Goal: Obtain resource: Download file/media

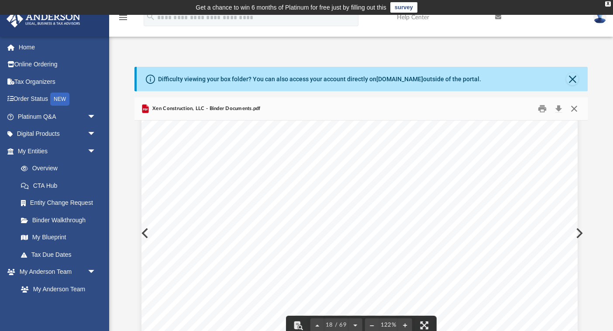
click at [576, 107] on button "Close" at bounding box center [574, 109] width 16 height 14
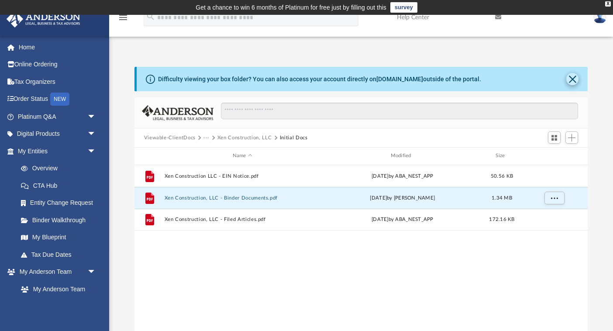
click at [568, 79] on button "Close" at bounding box center [572, 79] width 12 height 12
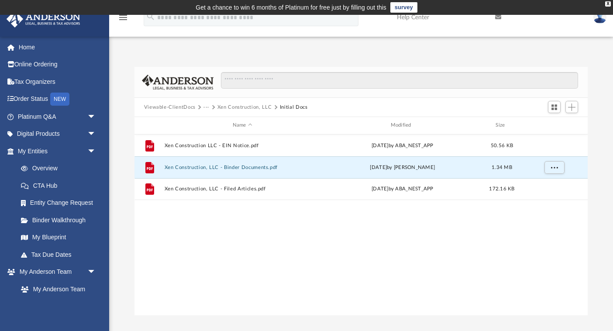
click at [252, 107] on button "Xen Construction, LLC" at bounding box center [244, 108] width 55 height 8
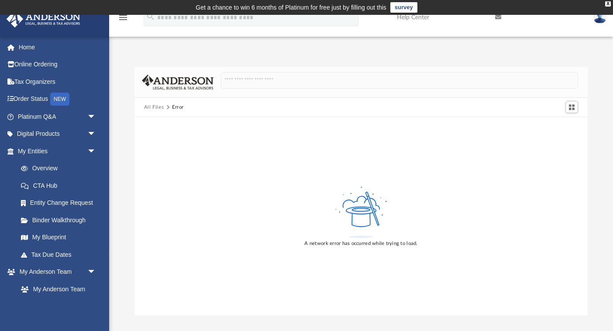
click at [156, 106] on button "All Files" at bounding box center [154, 108] width 20 height 8
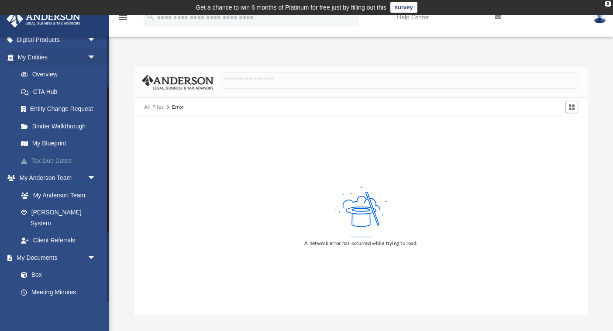
scroll to position [99, 0]
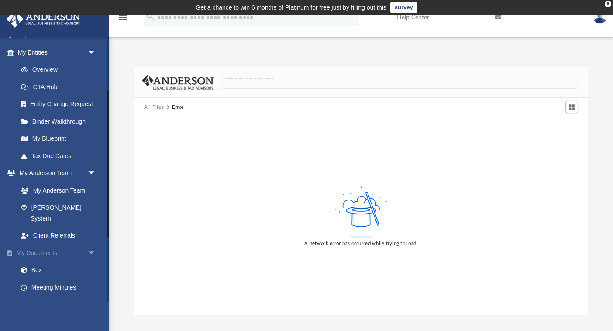
click at [52, 244] on link "My Documents arrow_drop_down" at bounding box center [57, 252] width 103 height 17
click at [37, 244] on link "My Documents arrow_drop_down" at bounding box center [57, 252] width 103 height 17
click at [36, 244] on link "My Documents arrow_drop_down" at bounding box center [57, 252] width 103 height 17
click at [156, 106] on button "All Files" at bounding box center [154, 108] width 20 height 8
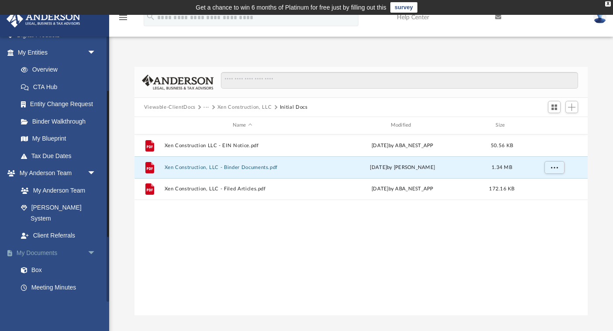
scroll to position [199, 453]
click at [169, 110] on button "Viewable-ClientDocs" at bounding box center [170, 108] width 52 height 8
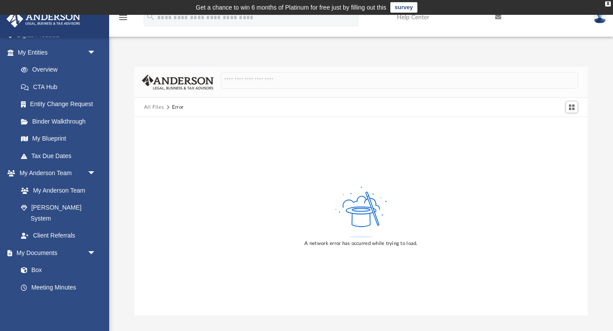
click at [155, 110] on button "All Files" at bounding box center [154, 108] width 20 height 8
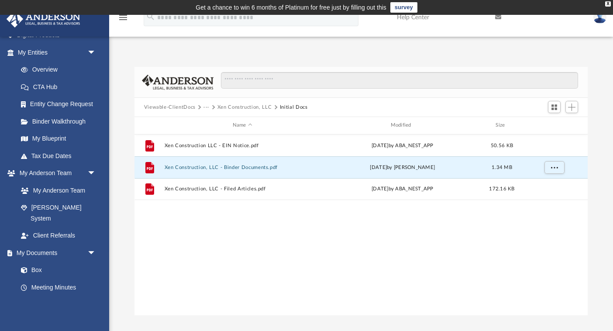
scroll to position [0, 0]
click at [167, 105] on button "Viewable-ClientDocs" at bounding box center [170, 108] width 52 height 8
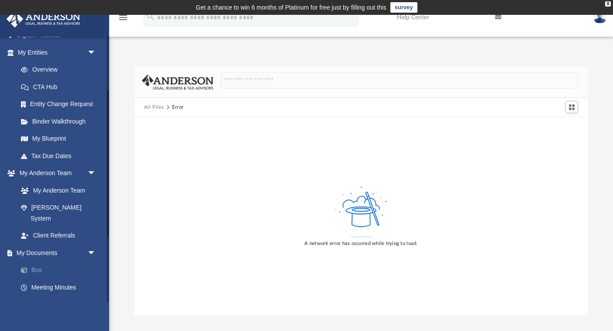
click at [35, 262] on link "Box" at bounding box center [60, 270] width 97 height 17
click at [38, 262] on link "Box" at bounding box center [60, 270] width 97 height 17
click at [41, 262] on link "Box" at bounding box center [60, 270] width 97 height 17
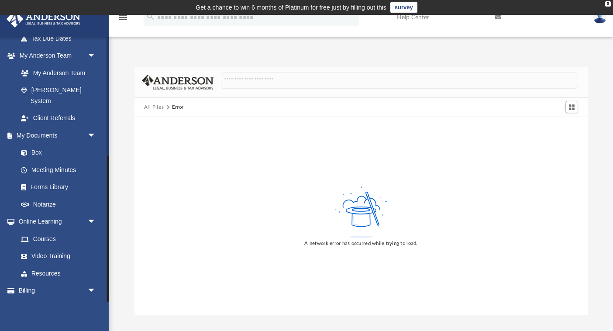
scroll to position [0, 0]
click at [40, 144] on link "Box" at bounding box center [60, 152] width 97 height 17
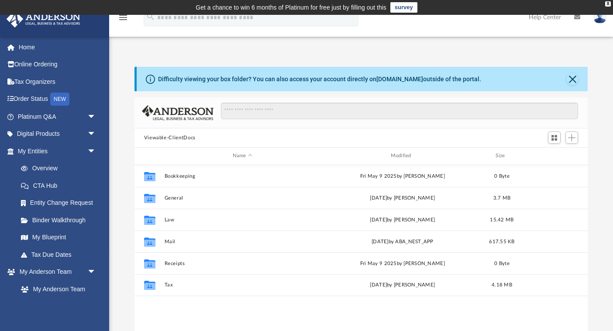
scroll to position [0, 0]
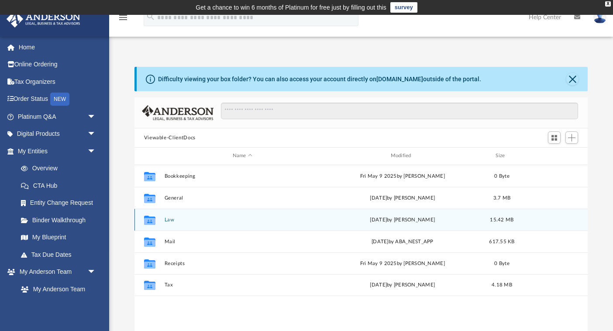
click at [149, 221] on icon "grid" at bounding box center [149, 219] width 11 height 9
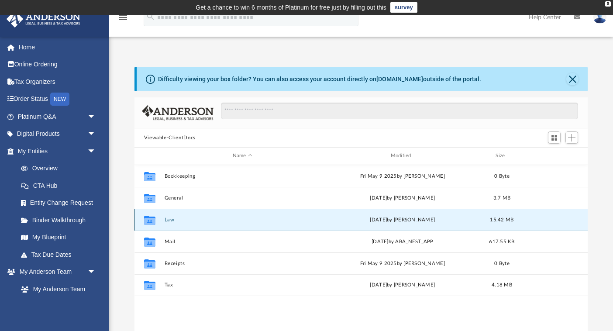
click at [167, 221] on button "Law" at bounding box center [242, 220] width 156 height 6
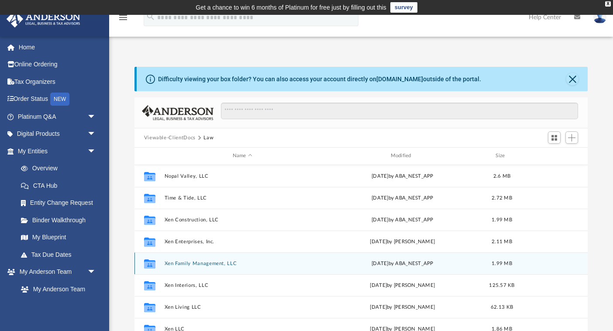
click at [203, 268] on div "Collaborated Folder Xen Family Management, LLC Mon Aug 25 2025 by ABA_NEST_APP …" at bounding box center [362, 263] width 454 height 22
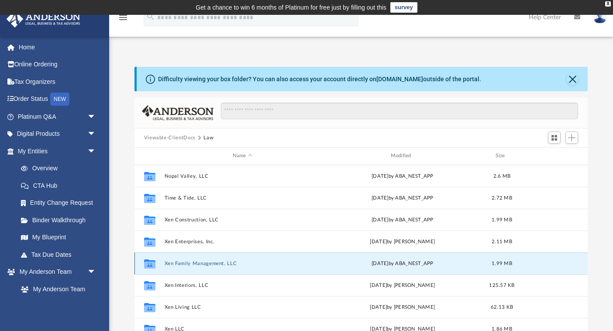
click at [203, 268] on div "Collaborated Folder Xen Family Management, LLC Mon Aug 25 2025 by ABA_NEST_APP …" at bounding box center [362, 263] width 454 height 22
click at [176, 264] on button "Xen Family Management, LLC" at bounding box center [242, 264] width 156 height 6
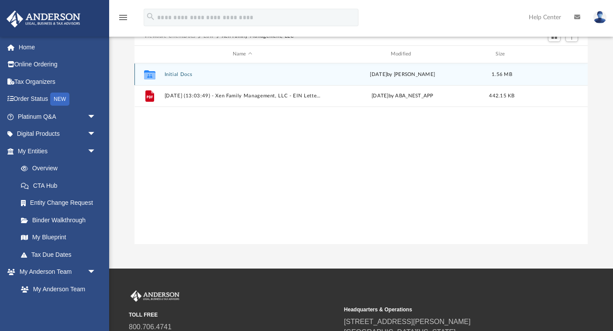
scroll to position [102, 0]
click at [175, 76] on button "Initial Docs" at bounding box center [242, 74] width 156 height 6
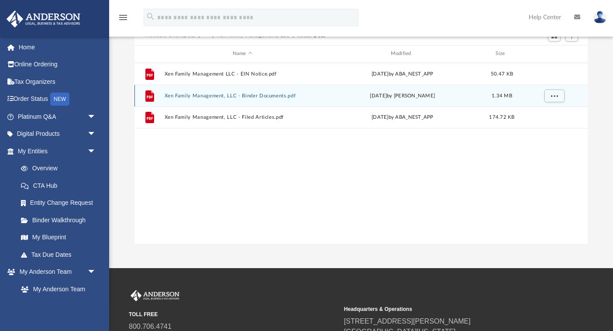
click at [216, 97] on button "Xen Family Management, LLC - Binder Documents.pdf" at bounding box center [242, 96] width 156 height 6
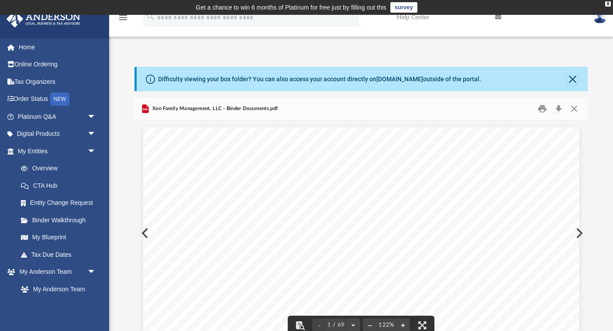
scroll to position [0, 0]
click at [573, 109] on button "Close" at bounding box center [574, 109] width 16 height 14
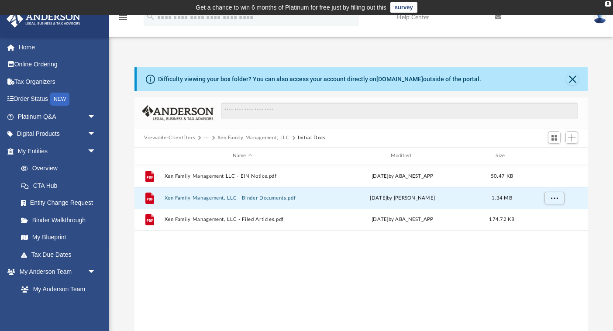
click at [180, 138] on button "Viewable-ClientDocs" at bounding box center [170, 138] width 52 height 8
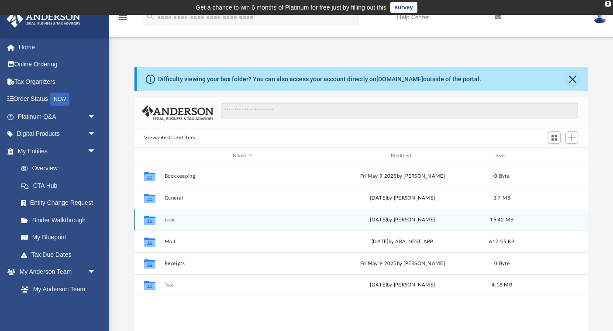
click at [166, 216] on div "Collaborated Folder Law Thu Sep 11 2025 by Nikki Llagas 15.42 MB" at bounding box center [362, 220] width 454 height 22
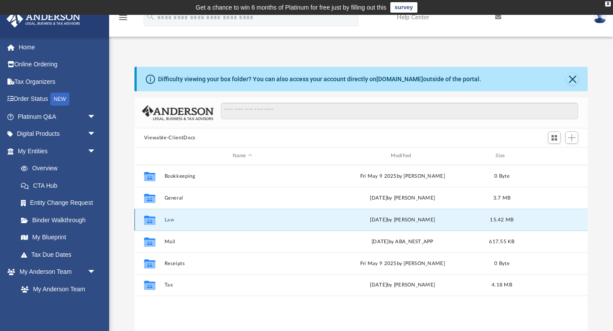
click at [168, 223] on div "Collaborated Folder Law Thu Sep 11 2025 by Nikki Llagas 15.42 MB" at bounding box center [362, 220] width 454 height 22
click at [152, 217] on icon "grid" at bounding box center [149, 219] width 11 height 9
click at [173, 227] on div "Collaborated Folder Law Thu Sep 11 2025 by Nikki Llagas 15.42 MB" at bounding box center [362, 220] width 454 height 22
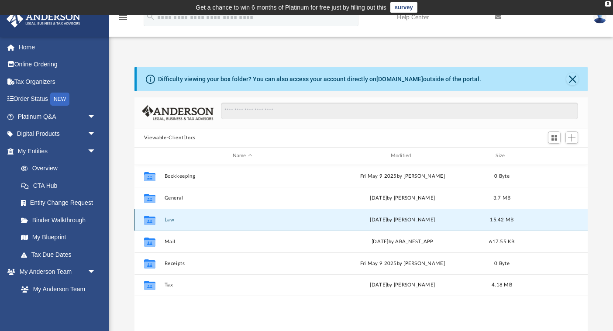
click at [173, 227] on div "Collaborated Folder Law Thu Sep 11 2025 by Nikki Llagas 15.42 MB" at bounding box center [362, 220] width 454 height 22
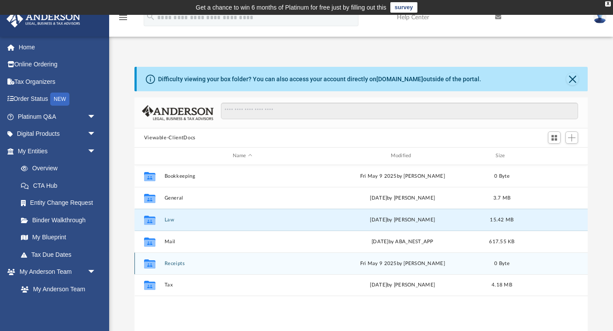
click at [185, 268] on div "Collaborated Folder Receipts Fri May 9 2025 by Charles Rogler 0 Byte" at bounding box center [362, 263] width 454 height 22
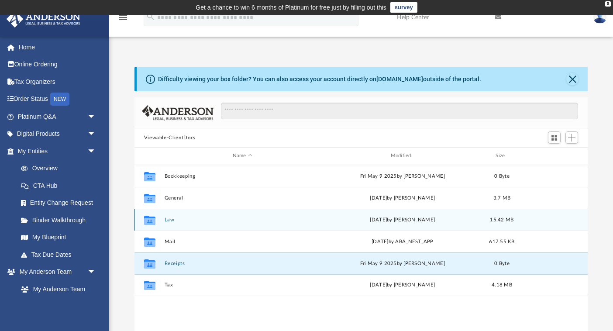
click at [169, 221] on button "Law" at bounding box center [242, 220] width 156 height 6
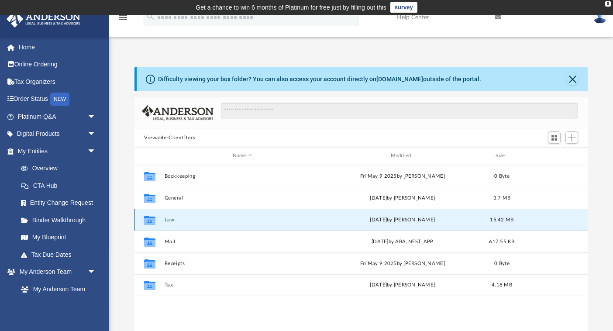
click at [169, 221] on button "Law" at bounding box center [242, 220] width 156 height 6
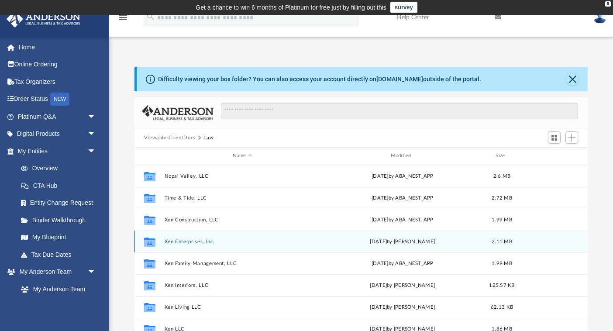
click at [182, 243] on button "Xen Enterprises, Inc." at bounding box center [242, 242] width 156 height 6
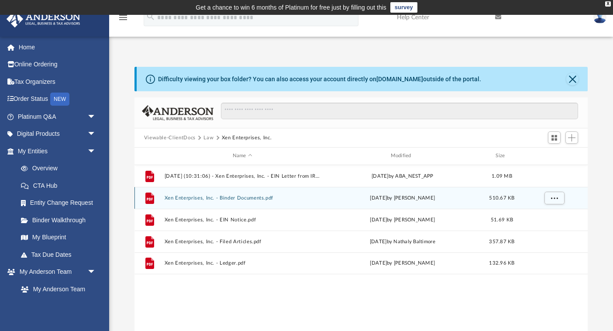
click at [240, 193] on div "File Xen Enterprises, Inc. - Binder Documents.pdf Mon Jun 23 2025 by Crayton Ol…" at bounding box center [362, 198] width 454 height 22
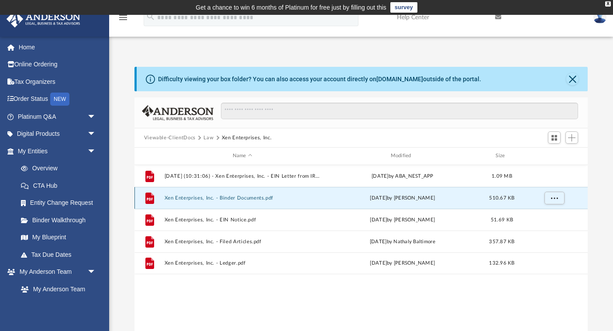
click at [230, 195] on button "Xen Enterprises, Inc. - Binder Documents.pdf" at bounding box center [242, 198] width 156 height 6
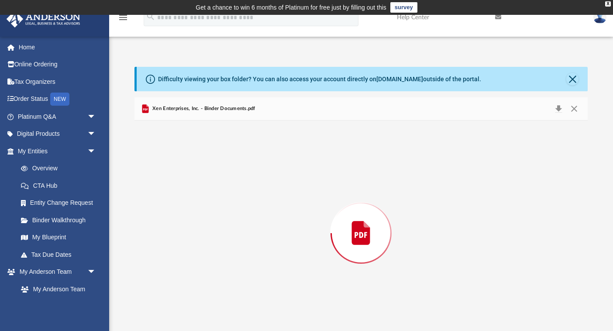
scroll to position [15, 0]
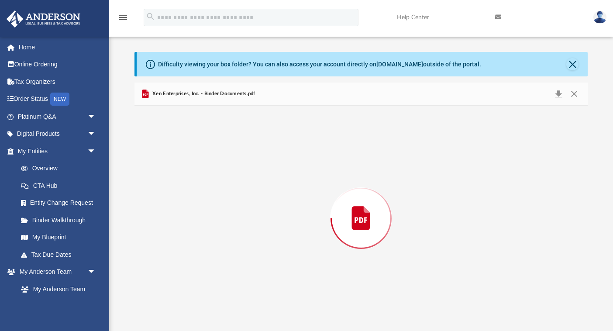
click at [230, 195] on div "Preview" at bounding box center [362, 218] width 454 height 225
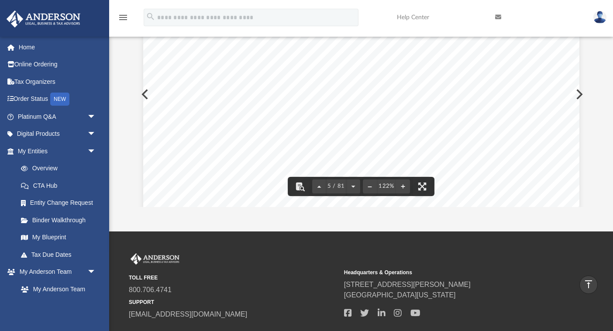
scroll to position [2618, 0]
